Goal: Information Seeking & Learning: Learn about a topic

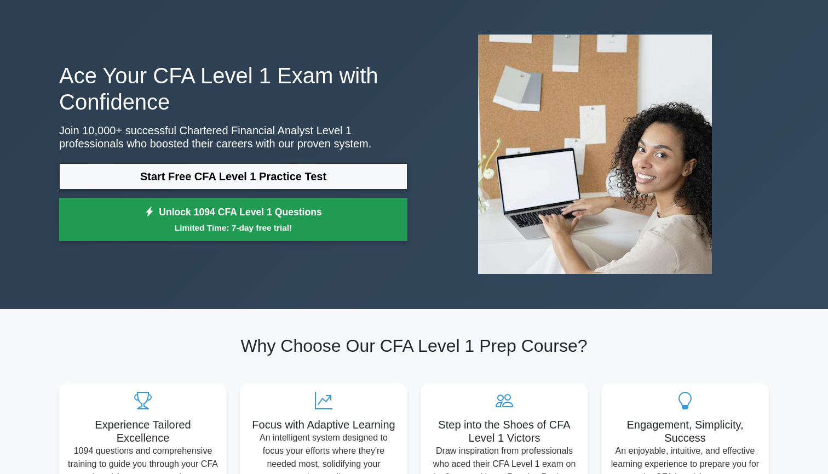
scroll to position [36, 0]
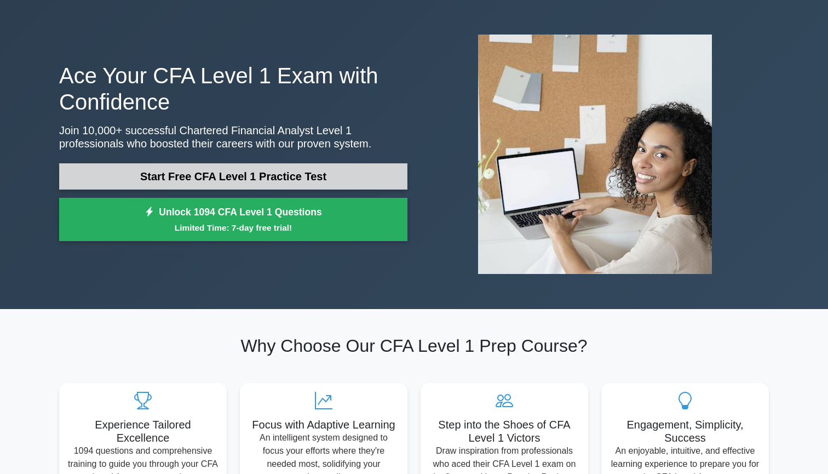
click at [298, 178] on link "Start Free CFA Level 1 Practice Test" at bounding box center [233, 176] width 348 height 26
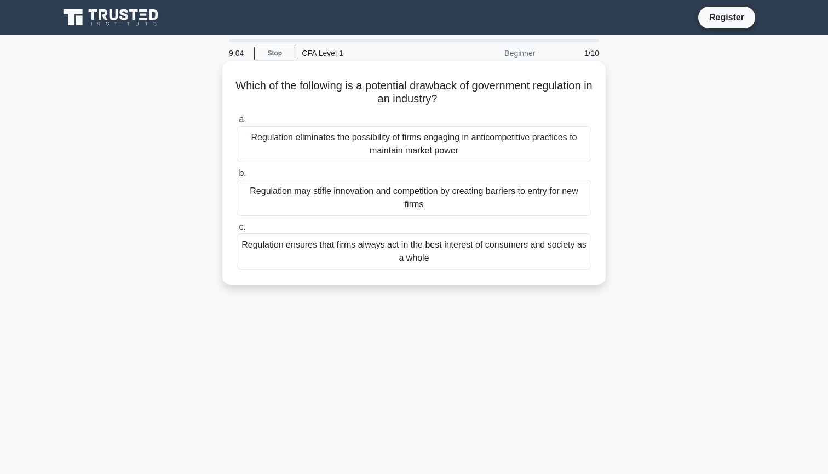
click at [443, 153] on div "Regulation eliminates the possibility of firms engaging in anticompetitive prac…" at bounding box center [414, 144] width 355 height 36
click at [237, 123] on input "a. Regulation eliminates the possibility of firms engaging in anticompetitive p…" at bounding box center [237, 119] width 0 height 7
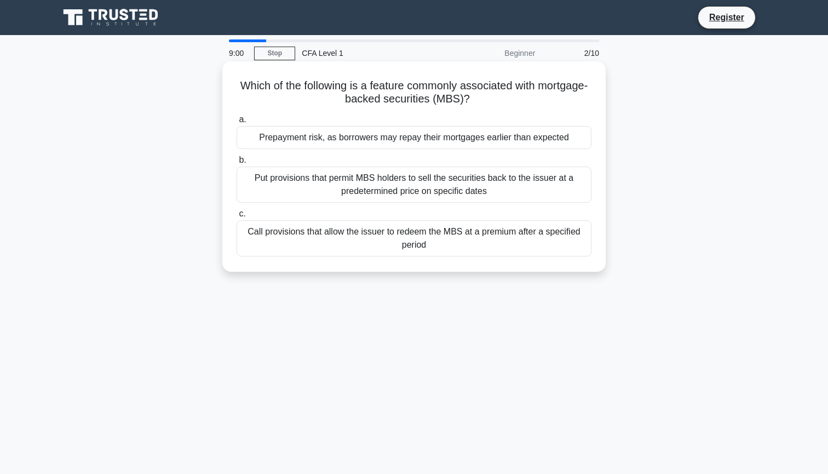
click at [348, 180] on div "Put provisions that permit MBS holders to sell the securities back to the issue…" at bounding box center [414, 184] width 355 height 36
click at [237, 164] on input "b. Put provisions that permit MBS holders to sell the securities back to the is…" at bounding box center [237, 160] width 0 height 7
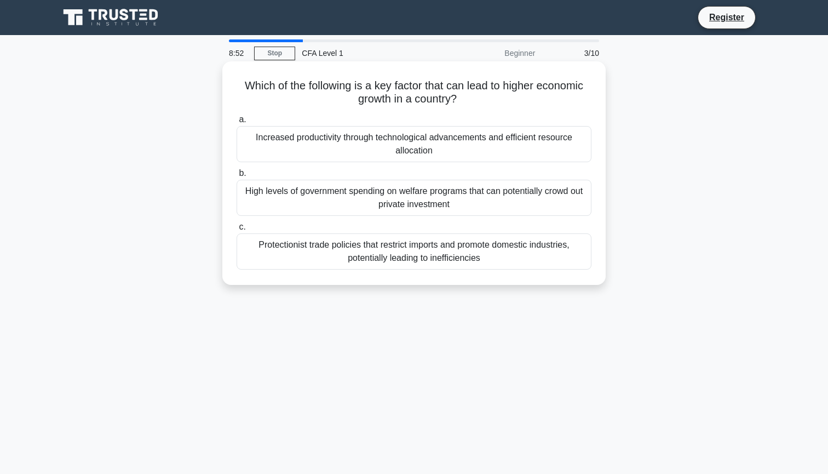
click at [358, 152] on div "Increased productivity through technological advancements and efficient resourc…" at bounding box center [414, 144] width 355 height 36
click at [237, 123] on input "a. Increased productivity through technological advancements and efficient reso…" at bounding box center [237, 119] width 0 height 7
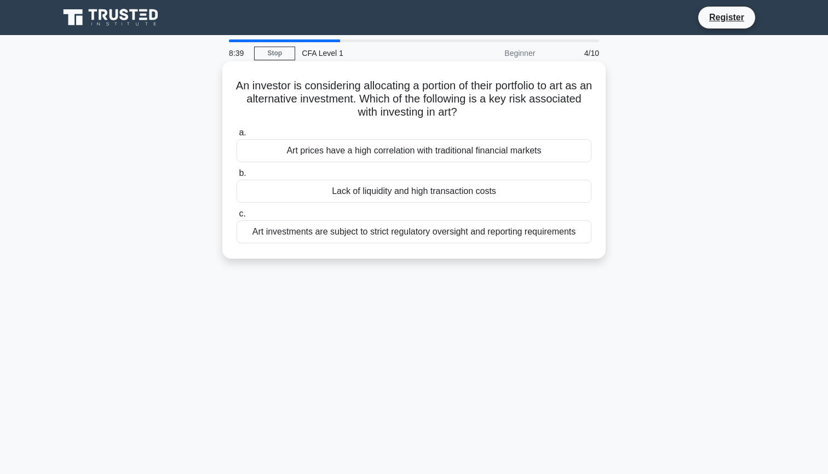
click at [416, 235] on div "Art investments are subject to strict regulatory oversight and reporting requir…" at bounding box center [414, 231] width 355 height 23
click at [237, 217] on input "c. Art investments are subject to strict regulatory oversight and reporting req…" at bounding box center [237, 213] width 0 height 7
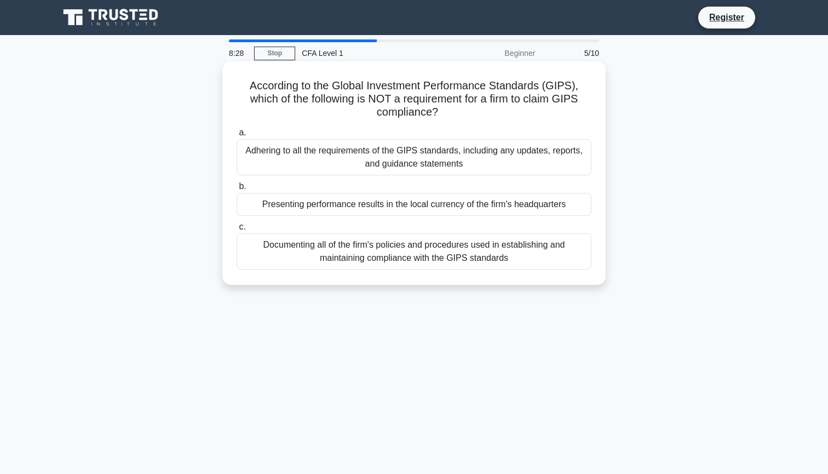
click at [451, 256] on div "Documenting all of the firm's policies and procedures used in establishing and …" at bounding box center [414, 251] width 355 height 36
click at [237, 230] on input "c. Documenting all of the firm's policies and procedures used in establishing a…" at bounding box center [237, 226] width 0 height 7
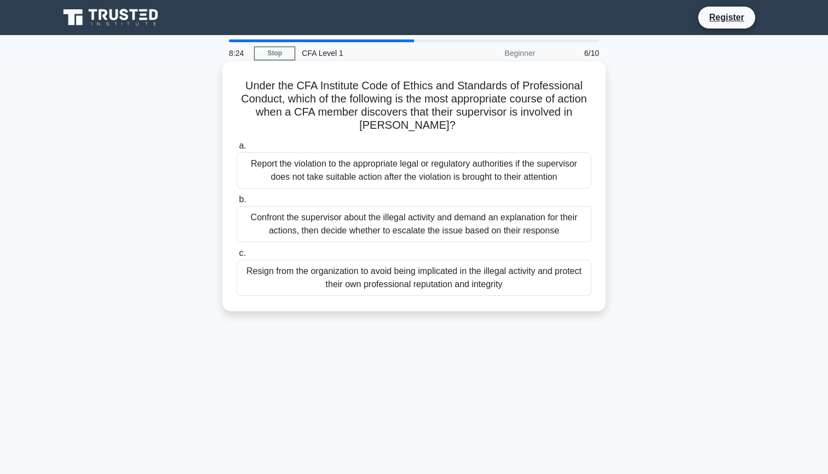
click at [448, 267] on div "Resign from the organization to avoid being implicated in the illegal activity …" at bounding box center [414, 278] width 355 height 36
click at [237, 257] on input "c. Resign from the organization to avoid being implicated in the illegal activi…" at bounding box center [237, 253] width 0 height 7
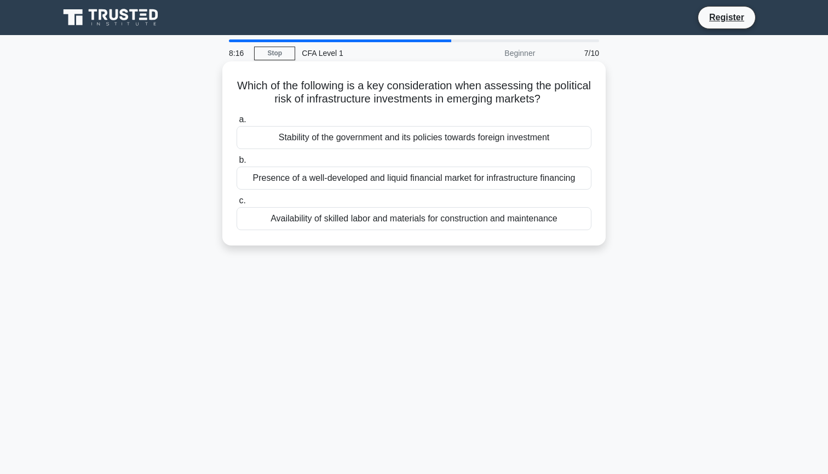
click at [428, 228] on div "Availability of skilled labor and materials for construction and maintenance" at bounding box center [414, 218] width 355 height 23
click at [237, 204] on input "c. Availability of skilled labor and materials for construction and maintenance" at bounding box center [237, 200] width 0 height 7
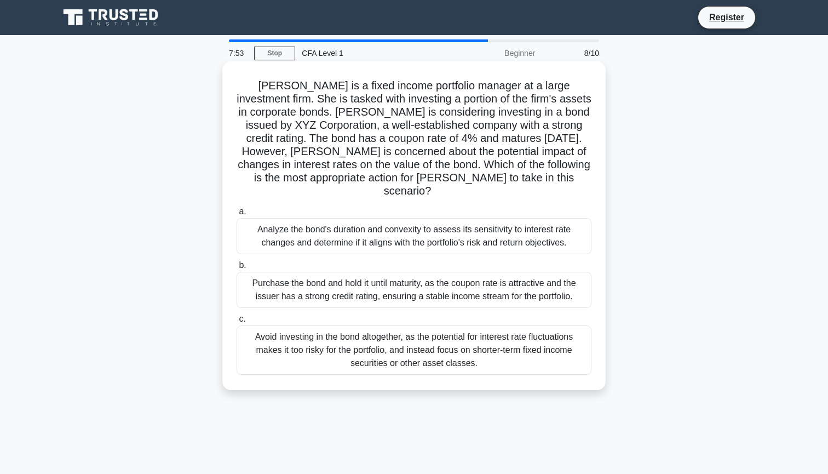
click at [428, 228] on div "Analyze the bond's duration and convexity to assess its sensitivity to interest…" at bounding box center [414, 236] width 355 height 36
click at [237, 215] on input "a. Analyze the bond's duration and convexity to assess its sensitivity to inter…" at bounding box center [237, 211] width 0 height 7
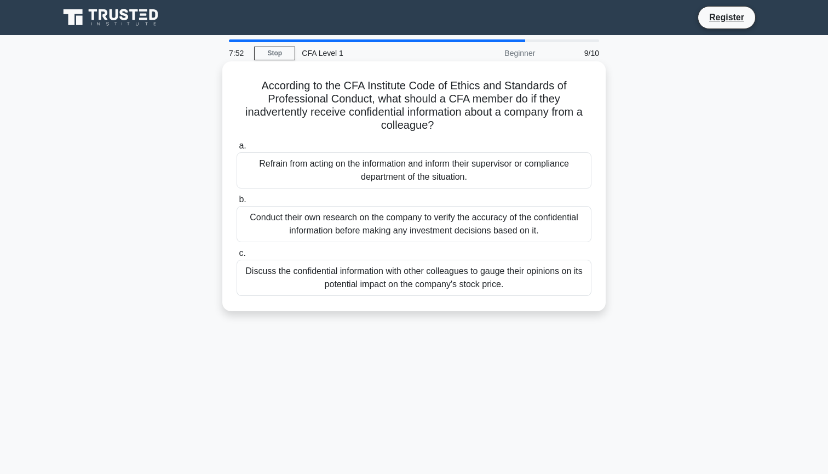
click at [406, 193] on label "b. Conduct their own research on the company to verify the accuracy of the conf…" at bounding box center [414, 217] width 355 height 49
click at [237, 196] on input "b. Conduct their own research on the company to verify the accuracy of the conf…" at bounding box center [237, 199] width 0 height 7
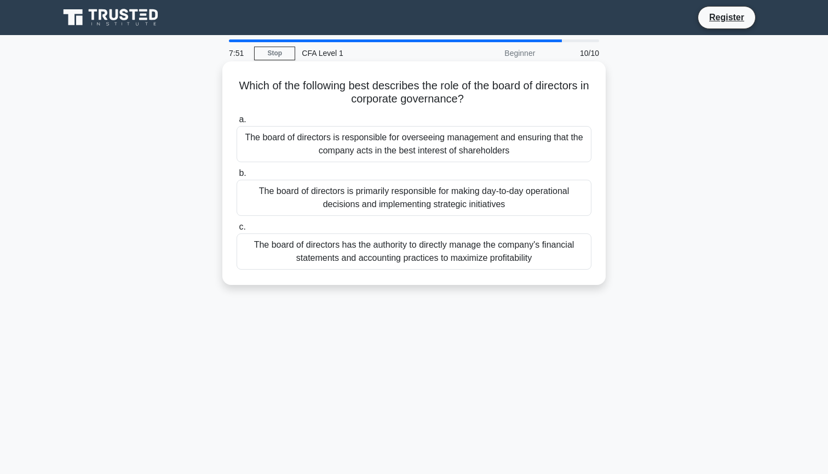
click at [406, 183] on div "The board of directors is primarily responsible for making day-to-day operation…" at bounding box center [414, 198] width 355 height 36
click at [237, 177] on input "b. The board of directors is primarily responsible for making day-to-day operat…" at bounding box center [237, 173] width 0 height 7
